Goal: Transaction & Acquisition: Purchase product/service

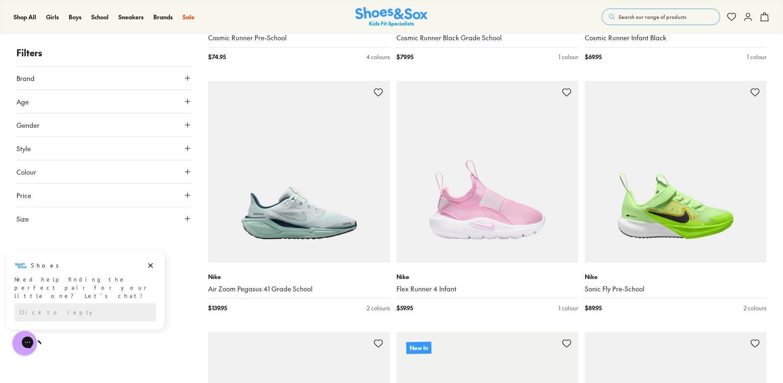
scroll to position [1399, 0]
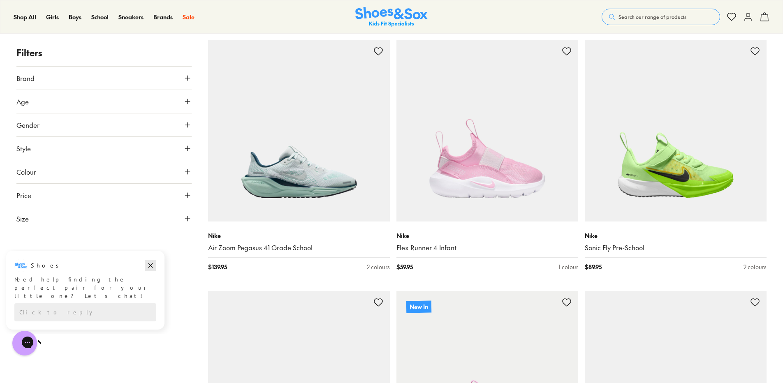
click at [151, 263] on icon "Dismiss campaign" at bounding box center [150, 266] width 8 height 10
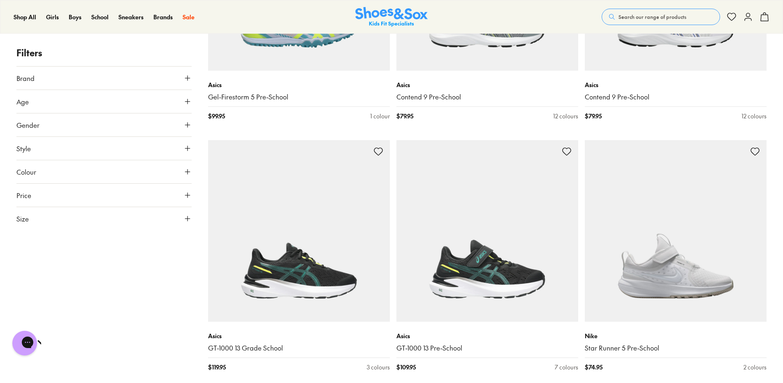
scroll to position [2345, 0]
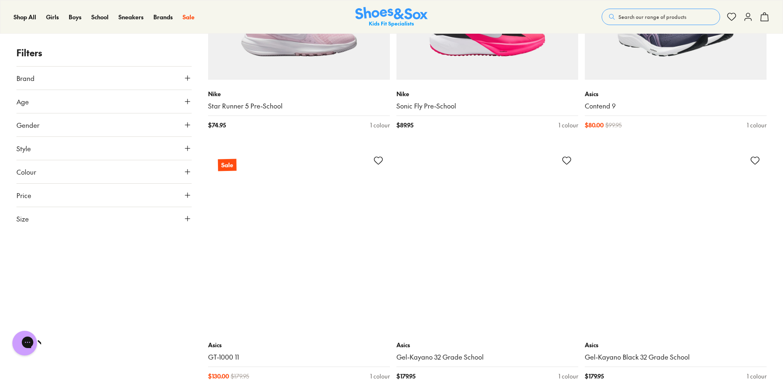
scroll to position [2592, 0]
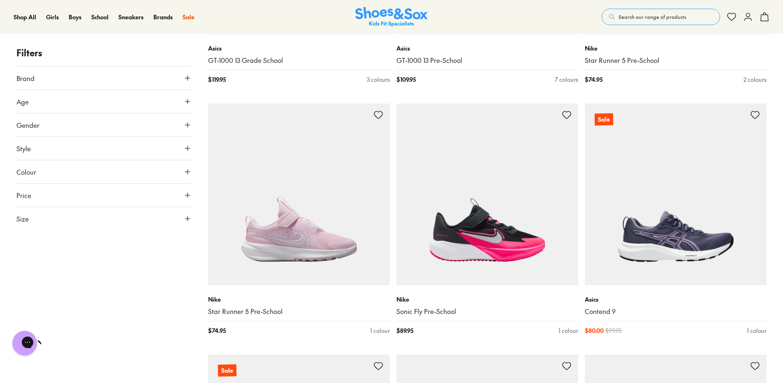
click at [188, 216] on icon at bounding box center [188, 219] width 8 height 8
click at [95, 240] on button "US" at bounding box center [104, 242] width 35 height 15
click at [117, 249] on button "1" at bounding box center [118, 239] width 26 height 20
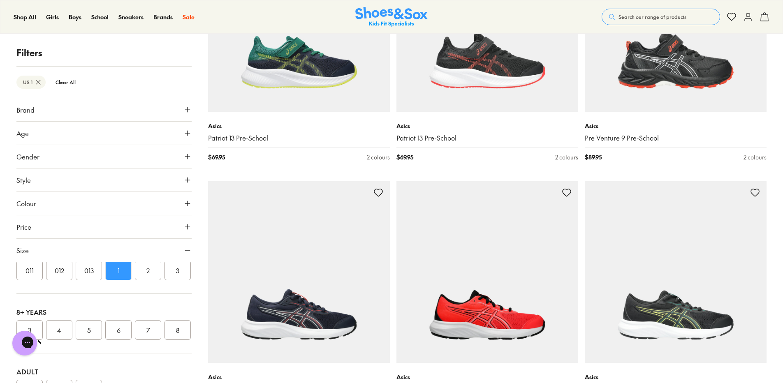
scroll to position [2345, 0]
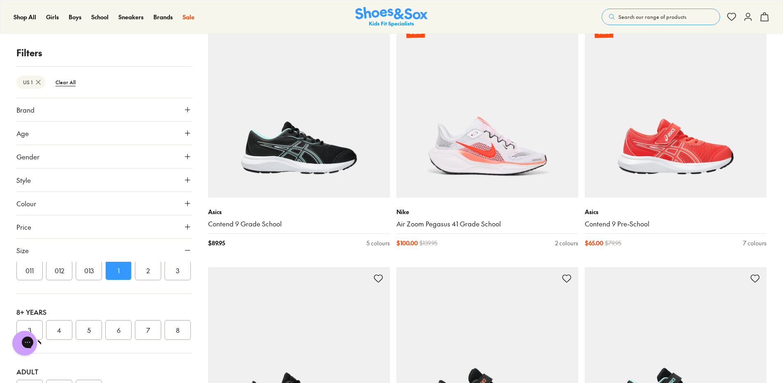
scroll to position [4773, 0]
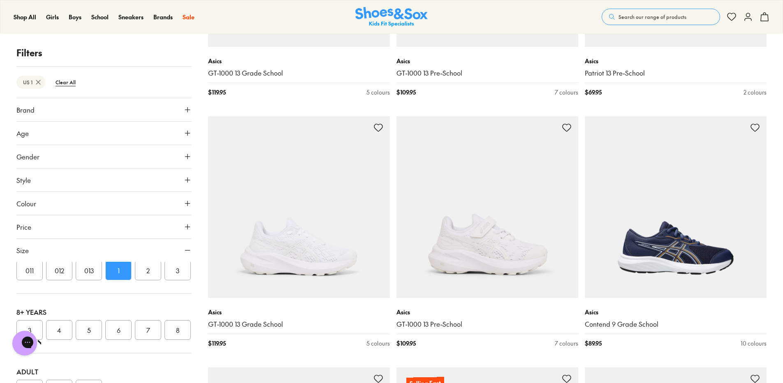
scroll to position [5678, 0]
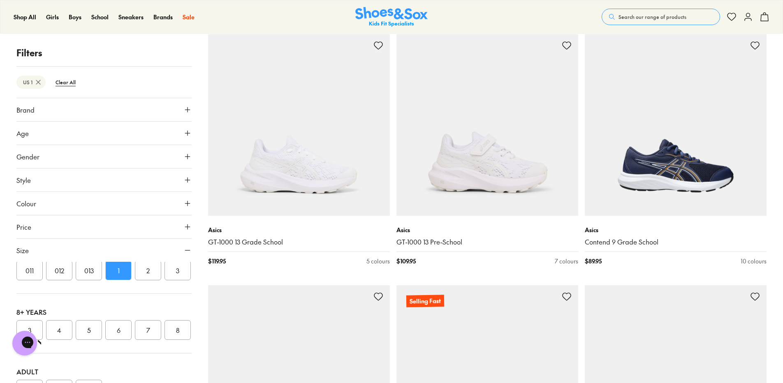
click at [184, 106] on icon at bounding box center [188, 110] width 8 height 8
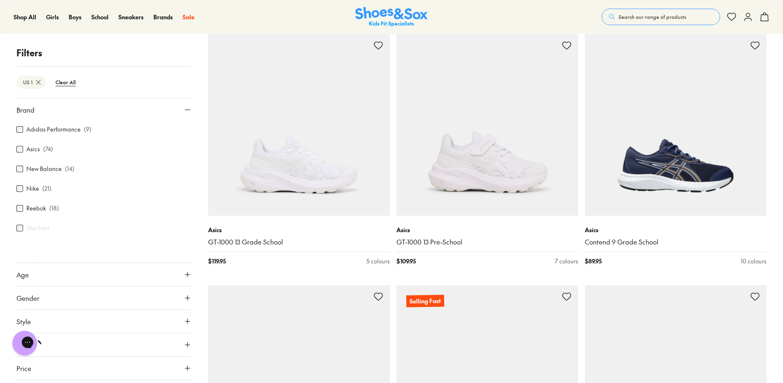
click at [26, 190] on div "Nike ( 21 )" at bounding box center [103, 189] width 175 height 10
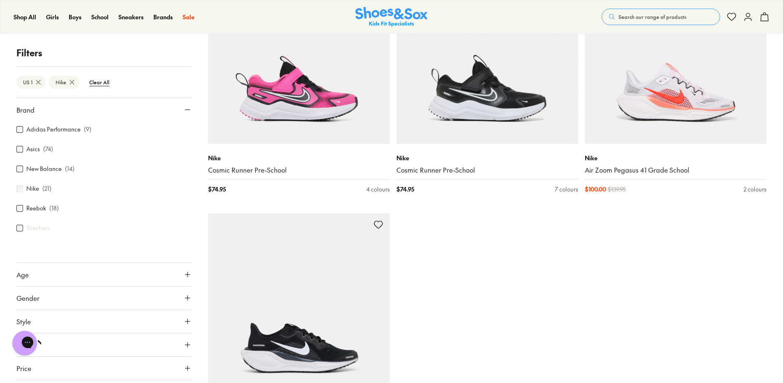
scroll to position [1852, 0]
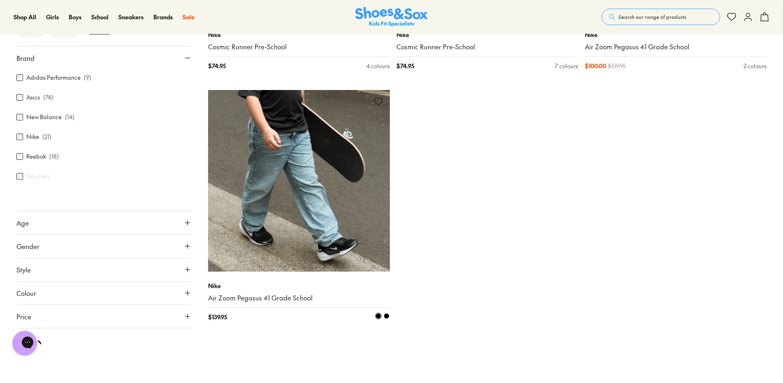
click at [286, 225] on img at bounding box center [299, 181] width 182 height 182
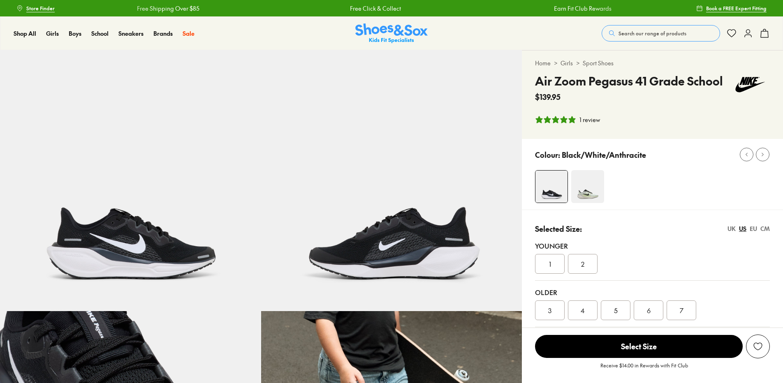
select select "*"
click at [545, 260] on div "1" at bounding box center [550, 264] width 30 height 20
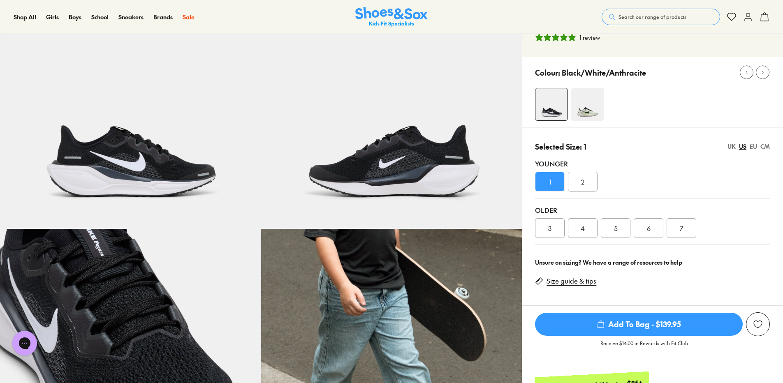
scroll to position [165, 0]
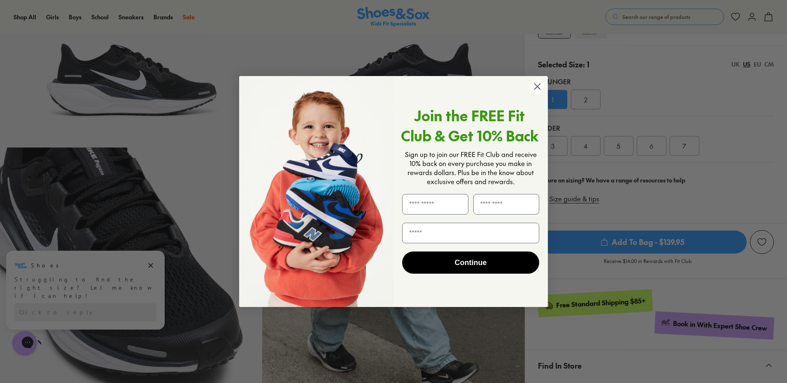
click at [537, 86] on circle "Close dialog" at bounding box center [537, 87] width 14 height 14
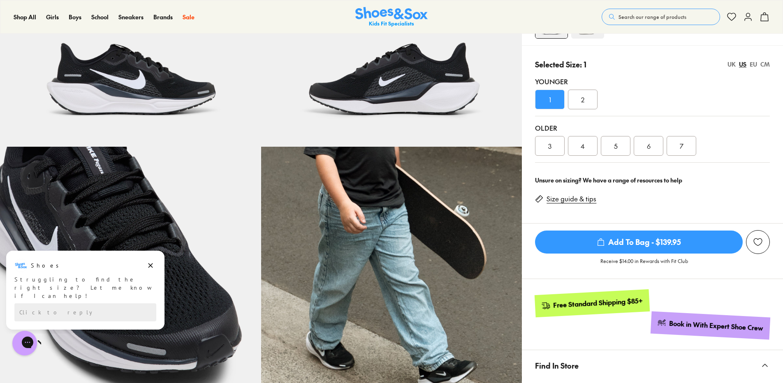
scroll to position [82, 0]
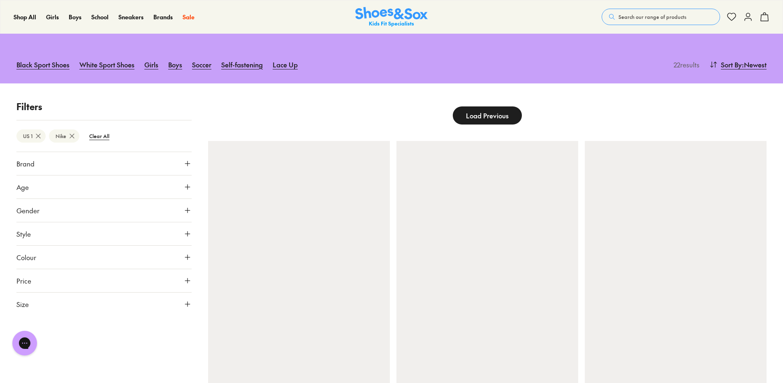
click at [188, 164] on use at bounding box center [187, 163] width 5 height 5
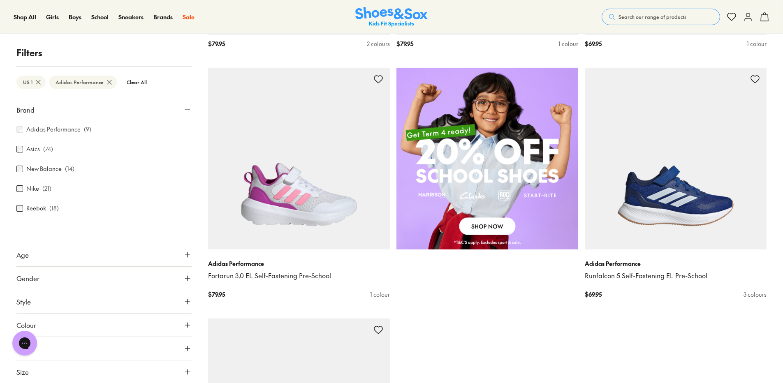
scroll to position [576, 0]
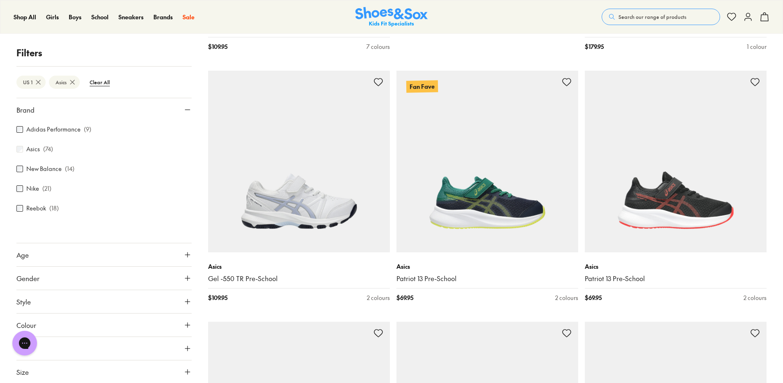
scroll to position [1112, 0]
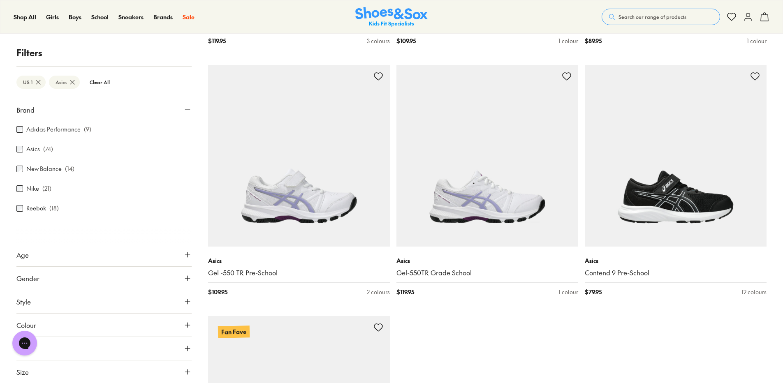
scroll to position [5186, 0]
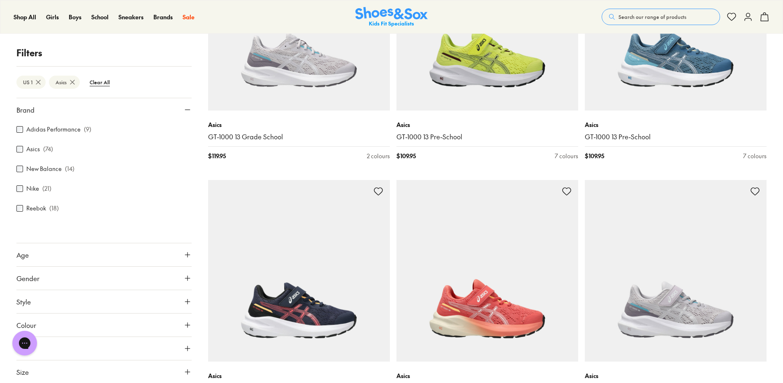
scroll to position [2141, 0]
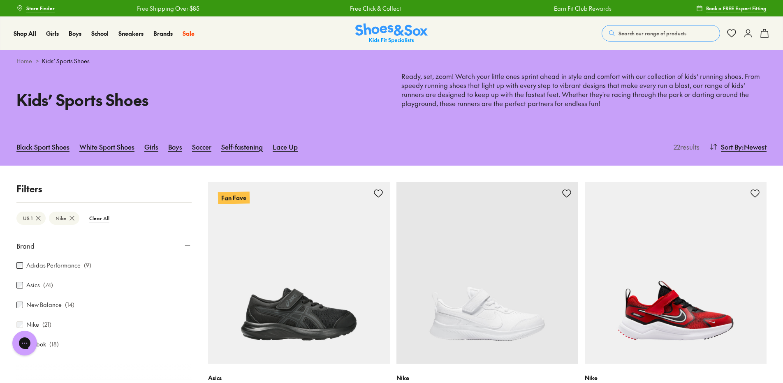
scroll to position [1821, 0]
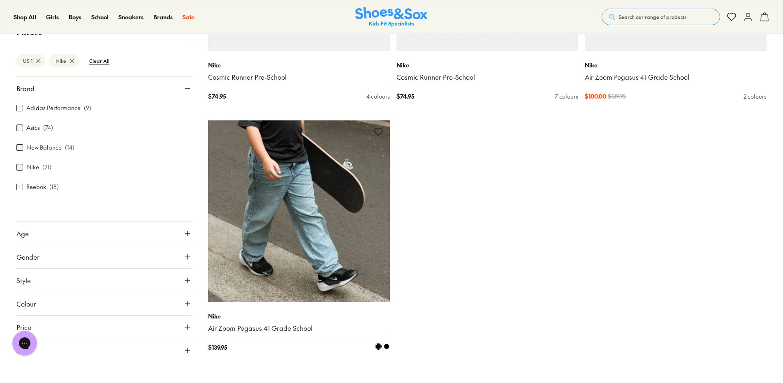
click at [318, 222] on img at bounding box center [299, 212] width 182 height 182
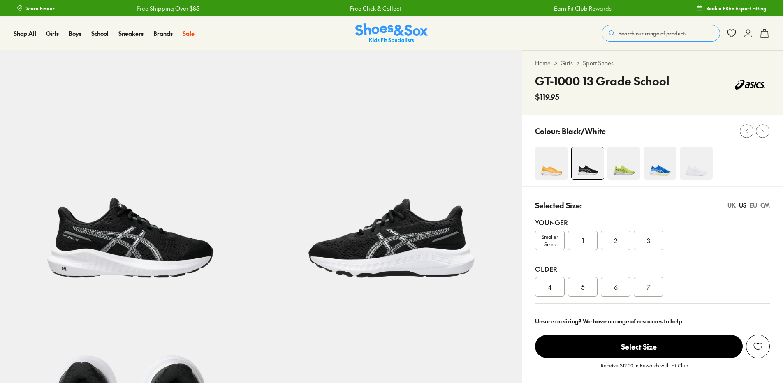
select select "*"
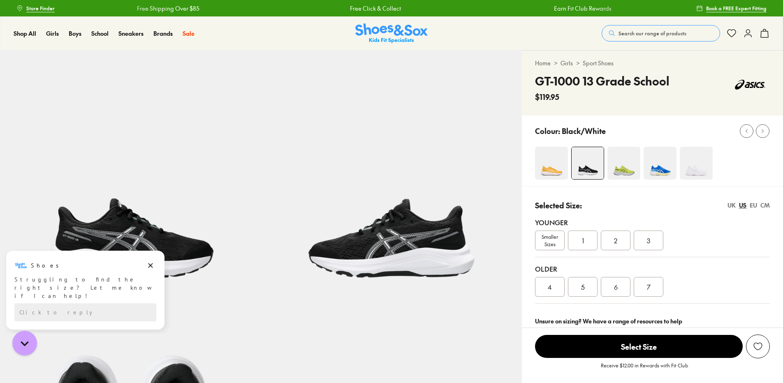
click at [578, 242] on div "1" at bounding box center [583, 241] width 30 height 20
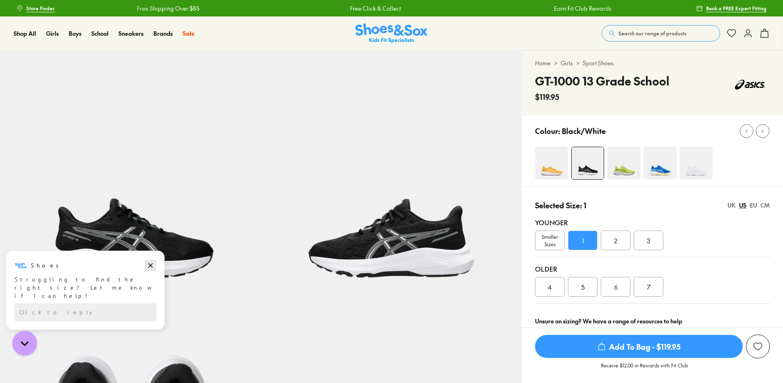
click at [151, 265] on icon "Dismiss campaign" at bounding box center [151, 266] width 5 height 5
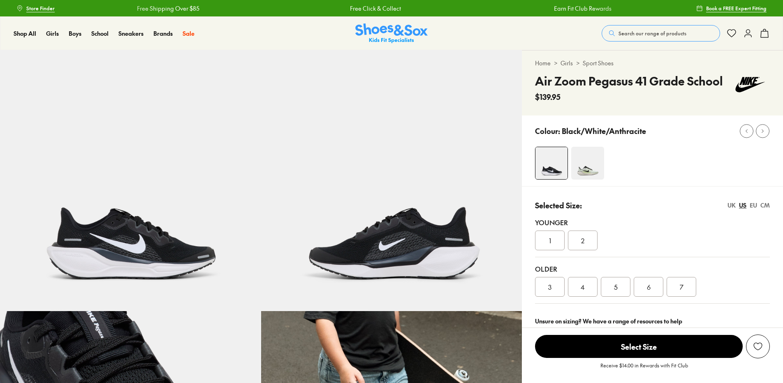
click at [553, 242] on div "1" at bounding box center [550, 241] width 30 height 20
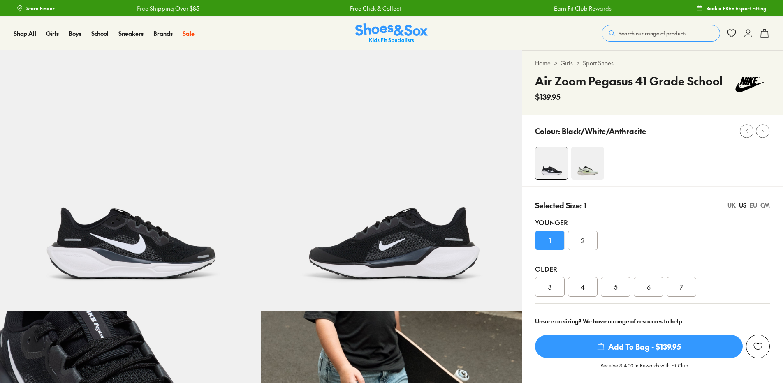
select select "*"
